Goal: Task Accomplishment & Management: Manage account settings

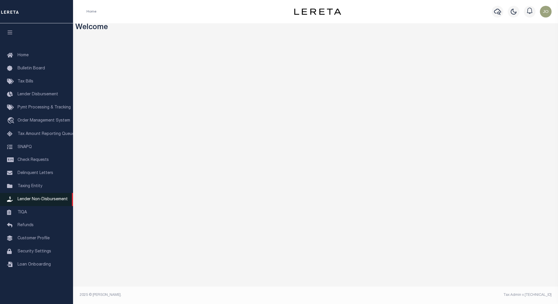
click at [29, 202] on span "Lender Non-Disbursement" at bounding box center [43, 200] width 50 height 4
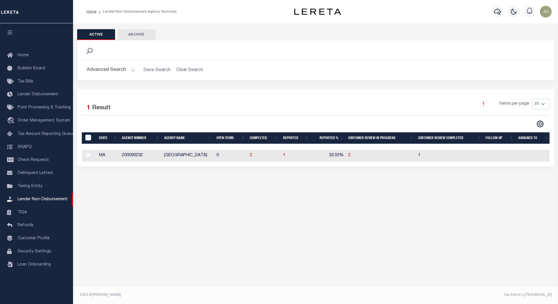
click at [263, 200] on div "Active Archive Search Advanced Search Save Search Clear Search In In AK AL AR AZ" at bounding box center [315, 160] width 485 height 274
click at [252, 156] on span "2" at bounding box center [251, 156] width 2 height 4
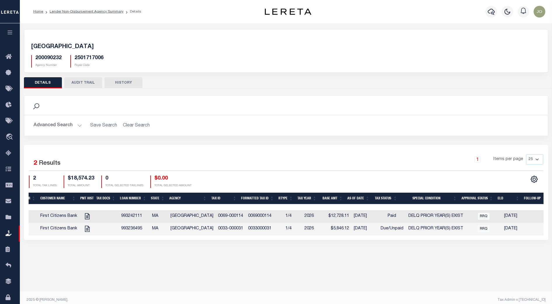
scroll to position [0, 106]
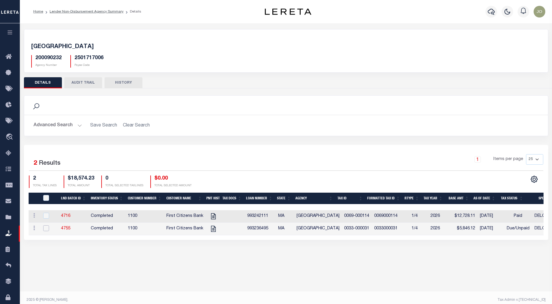
click at [49, 229] on input "checkbox" at bounding box center [46, 229] width 6 height 6
checkbox input "true"
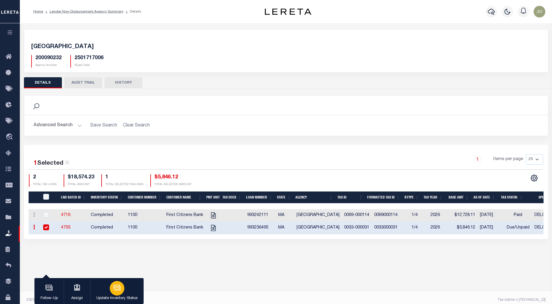
click at [115, 290] on icon "button" at bounding box center [117, 288] width 8 height 8
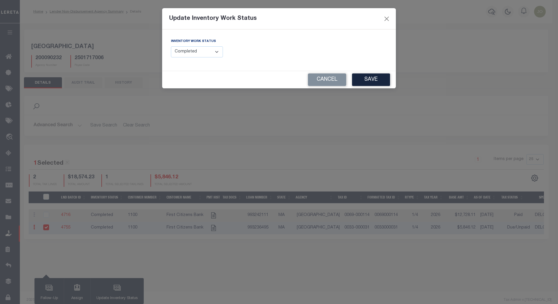
click at [215, 52] on select "--Select-- Open Completed Reported" at bounding box center [197, 51] width 52 height 11
select select "Reported"
click at [171, 46] on select "--Select-- Open Completed Reported" at bounding box center [197, 51] width 52 height 11
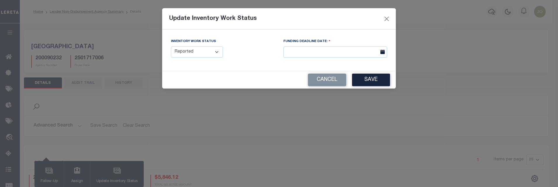
click at [383, 52] on icon at bounding box center [382, 52] width 4 height 4
click at [347, 53] on input "text" at bounding box center [335, 51] width 104 height 11
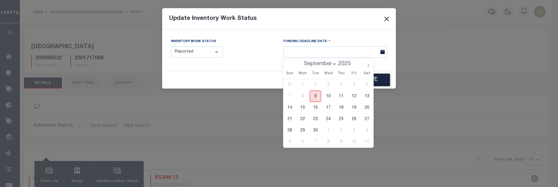
click at [316, 96] on span "9" at bounding box center [314, 95] width 11 height 11
type input "[DATE]"
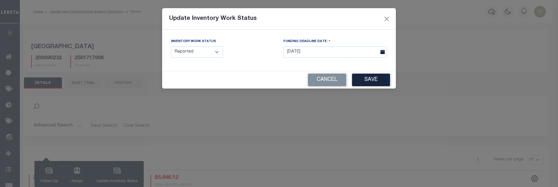
click at [360, 65] on div "Inventory Work Status --Select-- Open Completed Reported FUNDING DEADLINE DATE:…" at bounding box center [279, 49] width 234 height 41
click at [369, 187] on html "Home Lender Non-Disbursement Agency Summary Details Profile Sign out" at bounding box center [279, 154] width 558 height 309
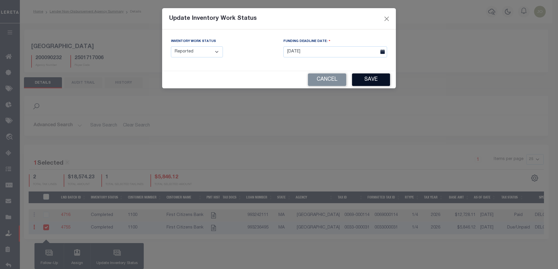
click at [371, 76] on button "Save" at bounding box center [371, 80] width 38 height 13
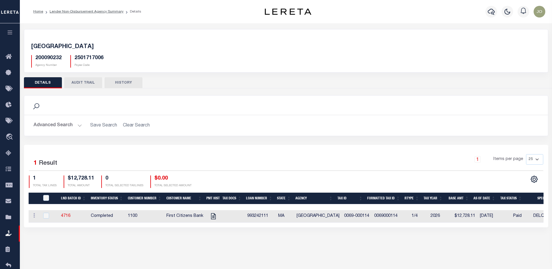
click at [69, 124] on button "Advanced Search" at bounding box center [58, 125] width 48 height 11
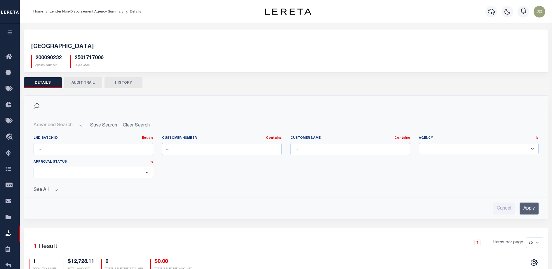
click at [69, 124] on button "Advanced Search" at bounding box center [58, 125] width 48 height 11
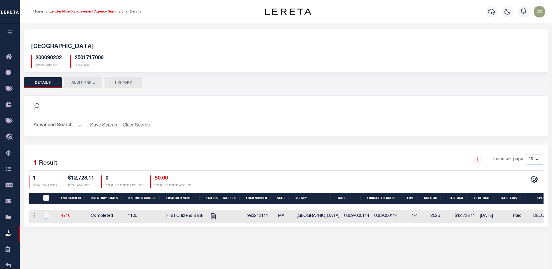
click at [88, 12] on link "Lender Non-Disbursement Agency Summary" at bounding box center [87, 12] width 74 height 4
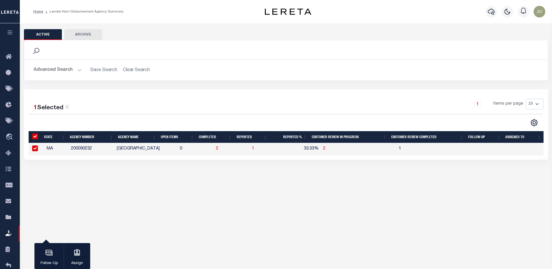
click at [288, 178] on div "Active Archive Search Advanced Search Save Search Clear Search" at bounding box center [286, 103] width 532 height 161
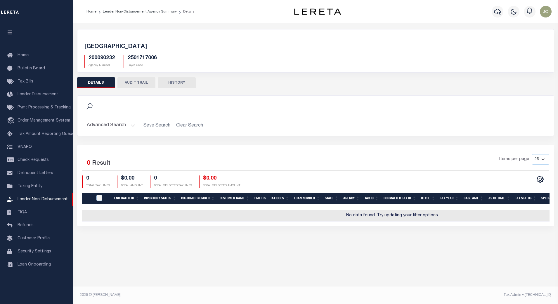
click at [129, 129] on button "Advanced Search" at bounding box center [111, 125] width 48 height 11
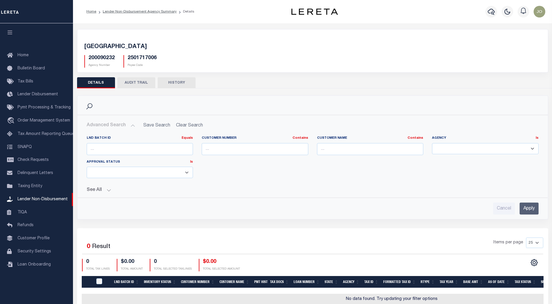
click at [108, 191] on button "See All" at bounding box center [313, 191] width 452 height 6
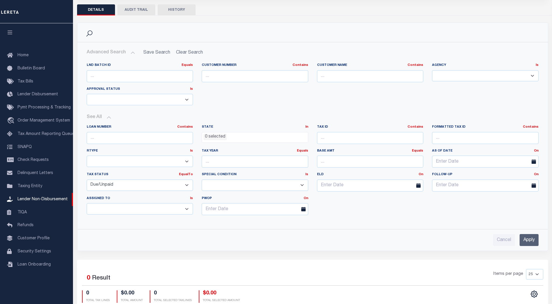
scroll to position [109, 0]
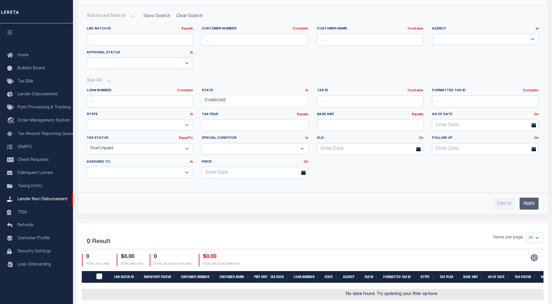
click at [181, 152] on select "Open Due/Unpaid Paid Incomplete No Tax Due Internal Refund Processed New" at bounding box center [140, 148] width 107 height 11
select select
click at [87, 143] on select "Open Due/Unpaid Paid Incomplete No Tax Due Internal Refund Processed New" at bounding box center [140, 148] width 107 height 11
click at [529, 206] on input "Apply" at bounding box center [529, 204] width 19 height 12
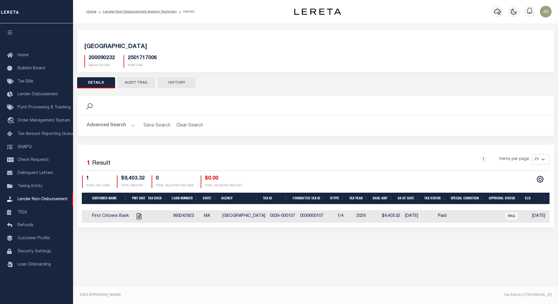
scroll to position [0, 0]
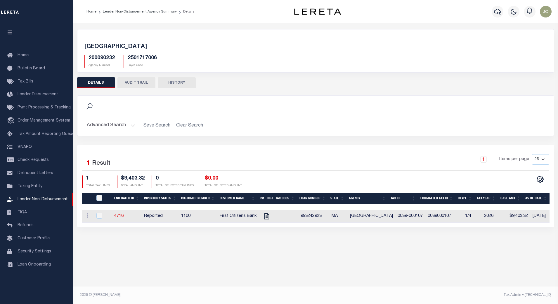
click at [290, 254] on div "Active Archive Search Advanced Search Save Search Clear Search In In AK AL AR AZ" at bounding box center [315, 160] width 485 height 274
click at [260, 158] on div "1 Items per page 25 50 100 200" at bounding box center [375, 161] width 348 height 15
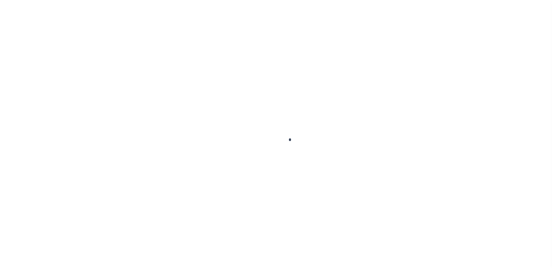
scroll to position [15, 0]
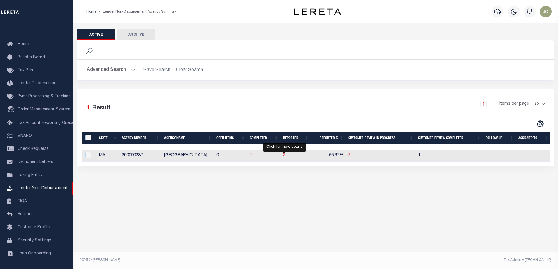
click at [283, 157] on span "2" at bounding box center [284, 156] width 2 height 4
